Goal: Task Accomplishment & Management: Manage account settings

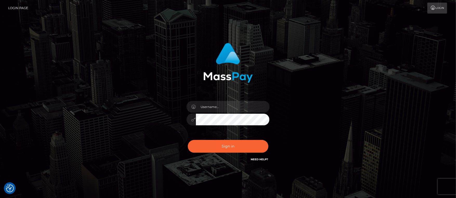
click at [105, 67] on div "Sign in" at bounding box center [228, 105] width 296 height 132
click at [110, 64] on div "Sign in" at bounding box center [228, 105] width 296 height 132
click at [212, 107] on input "text" at bounding box center [233, 107] width 74 height 12
type input "Janet.ACE"
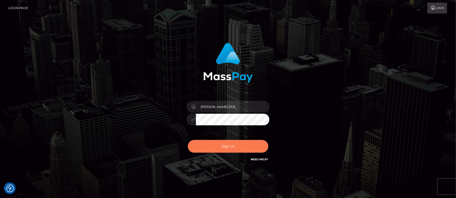
click at [212, 142] on button "Sign in" at bounding box center [228, 146] width 80 height 13
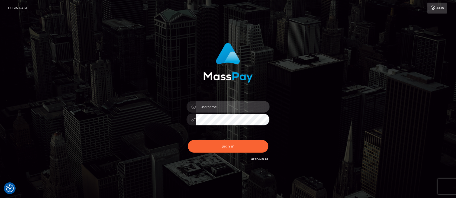
click at [212, 108] on input "text" at bounding box center [233, 107] width 74 height 12
type input "[PERSON_NAME].ACE"
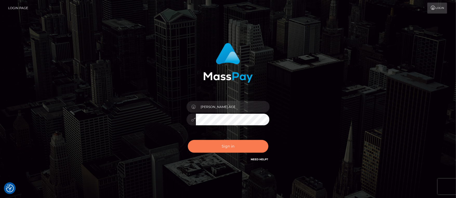
click at [232, 144] on button "Sign in" at bounding box center [228, 146] width 80 height 13
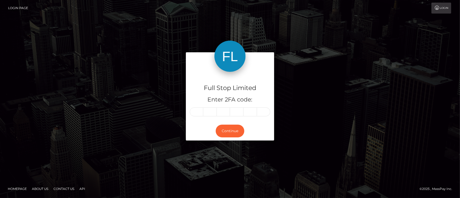
click at [194, 112] on input "text" at bounding box center [196, 111] width 13 height 9
type input "1"
type input "8"
type input "9"
type input "0"
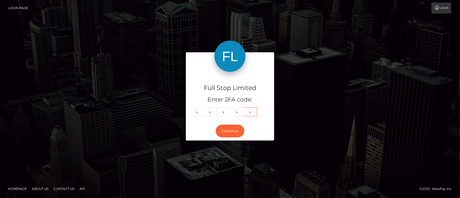
type input "6"
type input "2"
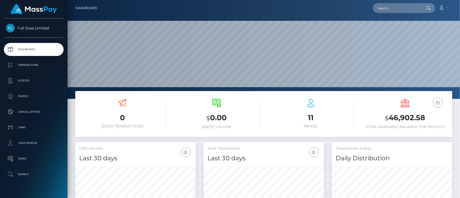
scroll to position [92, 120]
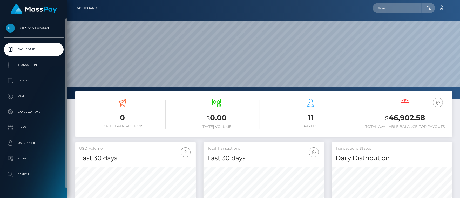
click at [45, 31] on link "Full Stop Limited" at bounding box center [33, 28] width 67 height 9
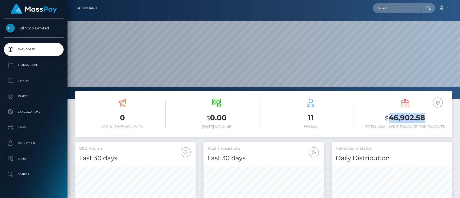
drag, startPoint x: 390, startPoint y: 117, endPoint x: 424, endPoint y: 117, distance: 33.5
click at [424, 117] on h3 "$ 46,902.58" at bounding box center [405, 117] width 86 height 11
copy h3 "46,902.58"
